Goal: Information Seeking & Learning: Find specific page/section

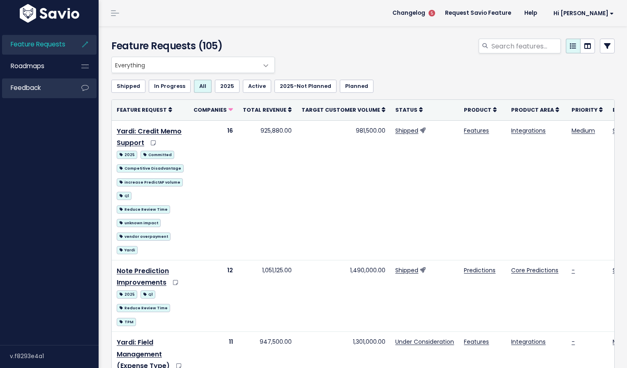
click at [45, 95] on link "Feedback" at bounding box center [35, 87] width 66 height 19
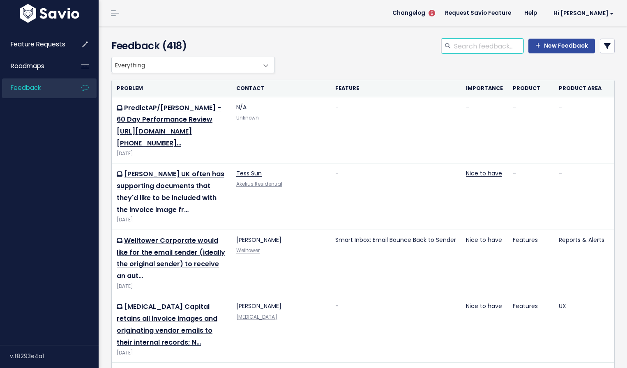
click at [488, 47] on input "search" at bounding box center [488, 46] width 70 height 15
type input "welltower"
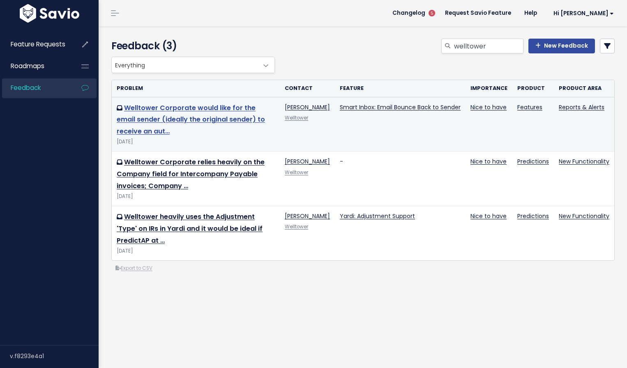
click at [157, 124] on link "Welltower Corporate would like for the email sender (ideally the original sende…" at bounding box center [191, 119] width 148 height 33
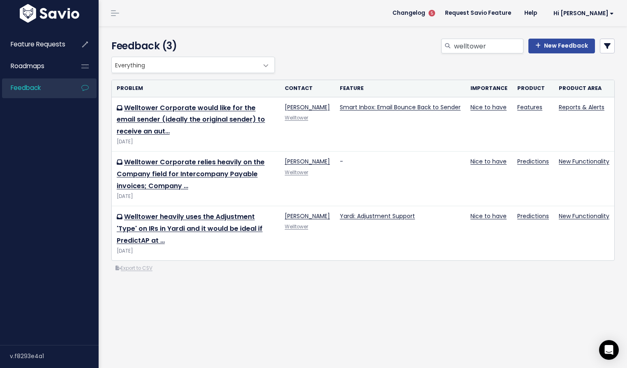
click at [253, 18] on header "Changelog 5 Request Savio Feature Help Hi Caroline My Settings Logout" at bounding box center [363, 13] width 528 height 26
click at [382, 48] on div "welltower New Feedback" at bounding box center [449, 48] width 344 height 18
click at [486, 44] on input "welltower" at bounding box center [488, 46] width 70 height 15
drag, startPoint x: 327, startPoint y: 46, endPoint x: 253, endPoint y: 62, distance: 75.8
click at [327, 46] on div "welltower New Feedback" at bounding box center [449, 48] width 344 height 18
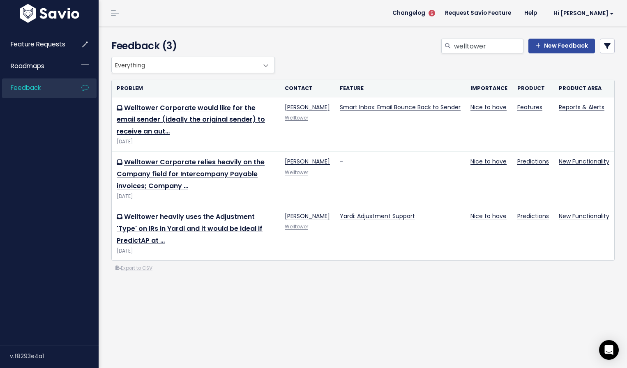
click at [230, 62] on span "Everything" at bounding box center [185, 65] width 146 height 16
click at [333, 47] on div "welltower New Feedback" at bounding box center [449, 48] width 344 height 18
click at [482, 46] on input "welltower" at bounding box center [488, 46] width 70 height 15
click at [352, 42] on div "welltower New Feedback" at bounding box center [449, 48] width 344 height 18
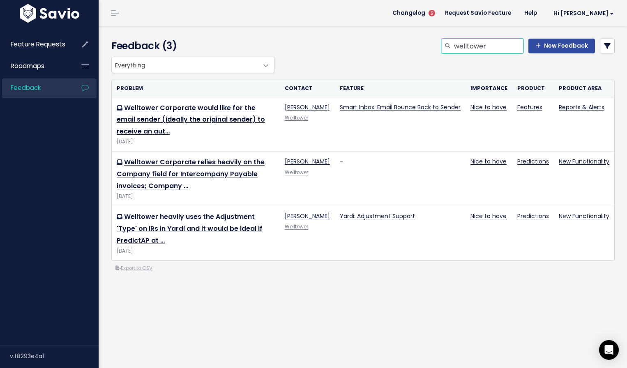
click at [472, 48] on input "welltower" at bounding box center [488, 46] width 70 height 15
click at [492, 46] on input "welltower" at bounding box center [488, 46] width 70 height 15
drag, startPoint x: 496, startPoint y: 46, endPoint x: 457, endPoint y: 48, distance: 39.5
click at [457, 48] on input "welltower" at bounding box center [488, 46] width 70 height 15
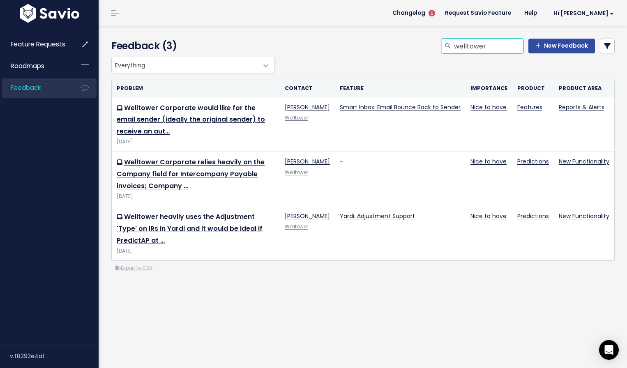
click at [473, 46] on input "welltower" at bounding box center [488, 46] width 70 height 15
click at [489, 46] on input "welltower" at bounding box center [488, 46] width 70 height 15
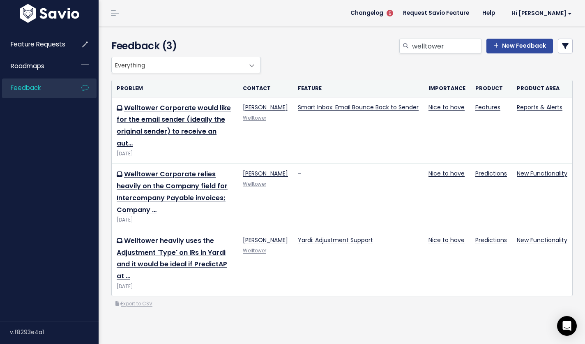
drag, startPoint x: 352, startPoint y: 51, endPoint x: 365, endPoint y: 53, distance: 12.8
click at [352, 51] on div "welltower New Feedback" at bounding box center [421, 48] width 316 height 18
click at [434, 47] on input "welltower" at bounding box center [446, 46] width 70 height 15
click at [336, 44] on div "New Feedback" at bounding box center [421, 48] width 316 height 18
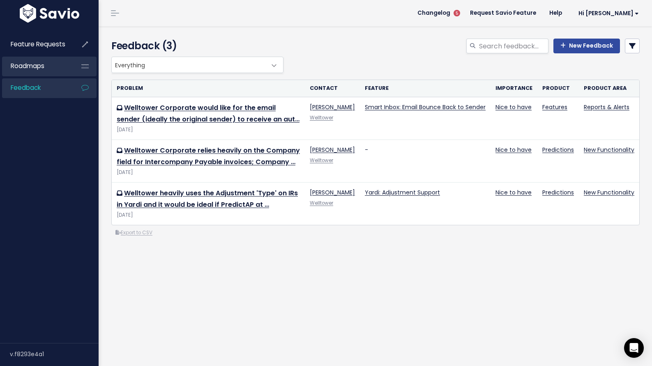
click at [42, 63] on span "Roadmaps" at bounding box center [28, 66] width 34 height 9
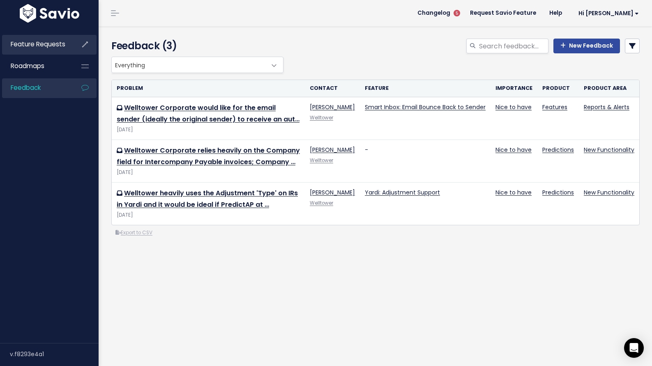
click at [39, 46] on span "Feature Requests" at bounding box center [38, 44] width 55 height 9
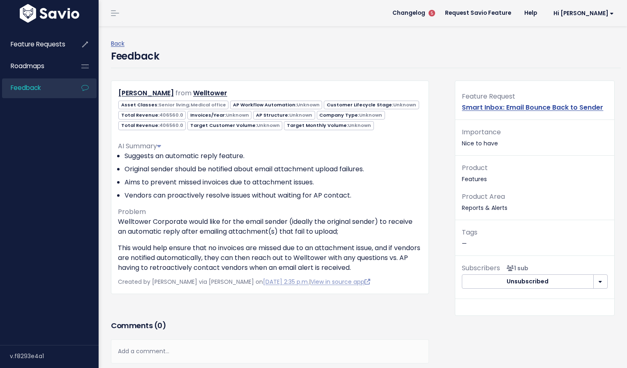
scroll to position [0, 0]
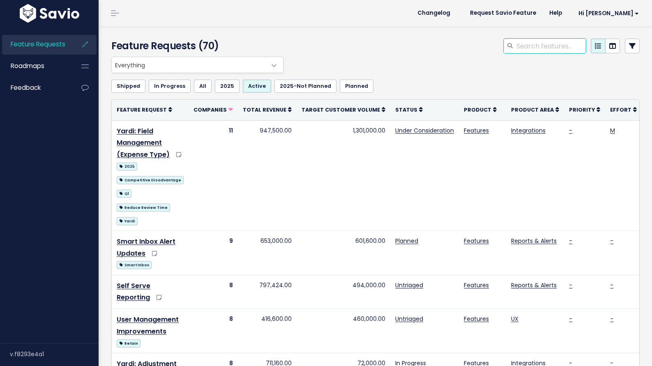
click at [556, 47] on input "search" at bounding box center [551, 46] width 70 height 15
